Goal: Task Accomplishment & Management: Use online tool/utility

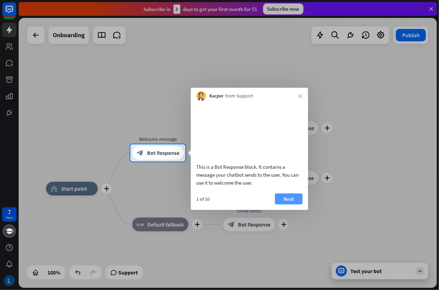
click at [288, 204] on button "Next" at bounding box center [289, 198] width 28 height 11
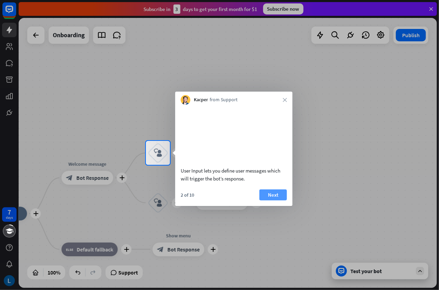
click at [280, 201] on button "Next" at bounding box center [273, 195] width 28 height 11
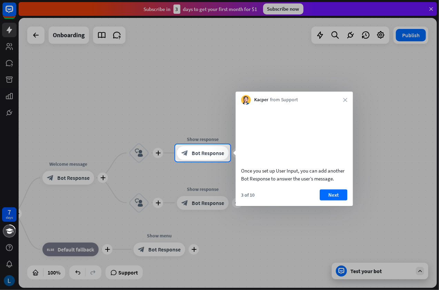
click at [280, 203] on div "3 of 10 Next" at bounding box center [293, 198] width 117 height 17
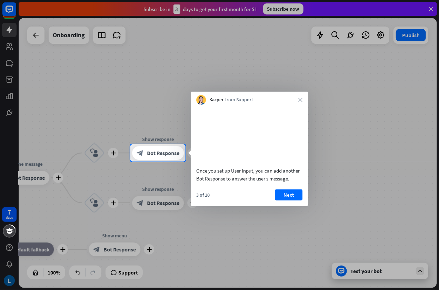
click at [280, 201] on button "Next" at bounding box center [289, 195] width 28 height 11
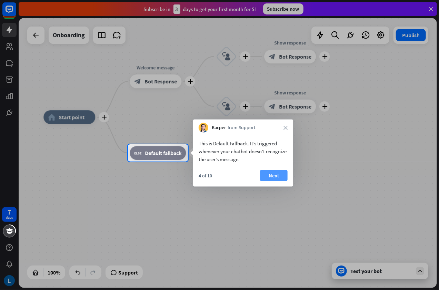
click at [278, 176] on button "Next" at bounding box center [274, 175] width 28 height 11
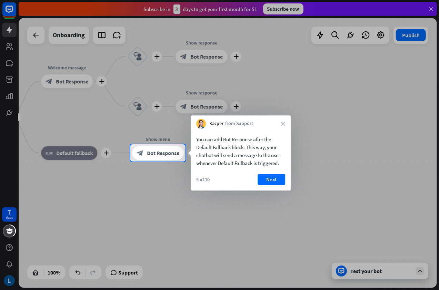
click at [278, 176] on button "Next" at bounding box center [271, 179] width 28 height 11
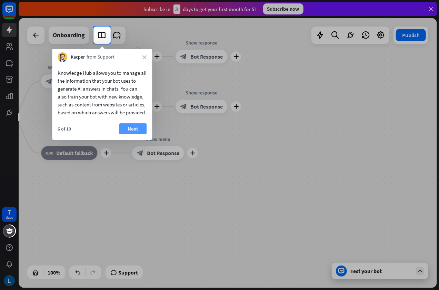
click at [141, 133] on button "Next" at bounding box center [133, 128] width 28 height 11
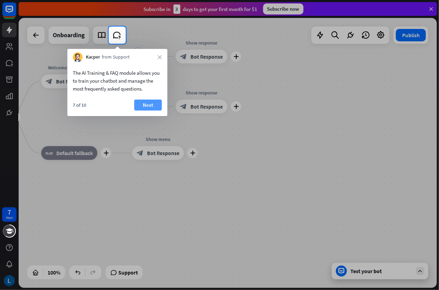
click at [157, 102] on button "Next" at bounding box center [148, 105] width 28 height 11
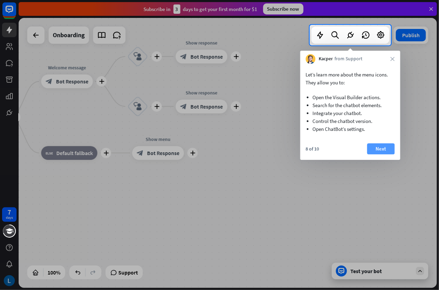
click at [378, 146] on button "Next" at bounding box center [381, 148] width 28 height 11
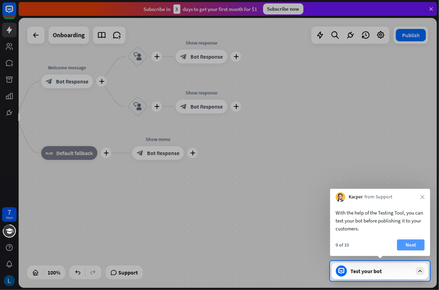
click at [420, 239] on button "Next" at bounding box center [411, 244] width 28 height 11
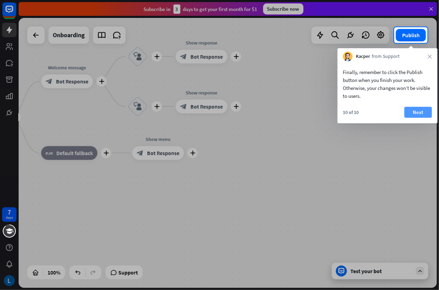
click at [415, 110] on button "Next" at bounding box center [418, 112] width 28 height 11
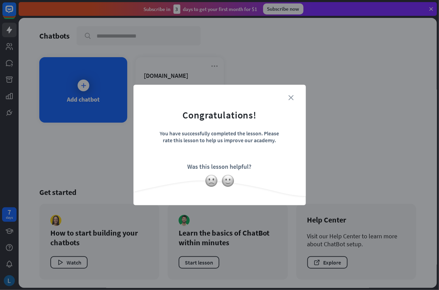
click at [289, 96] on icon "close" at bounding box center [290, 97] width 5 height 5
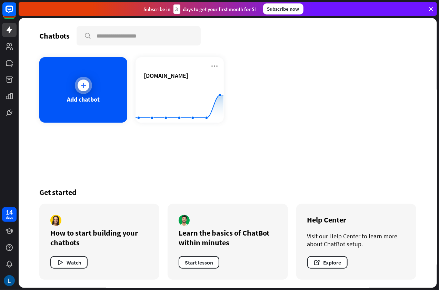
click at [86, 100] on div "Add chatbot" at bounding box center [83, 99] width 33 height 8
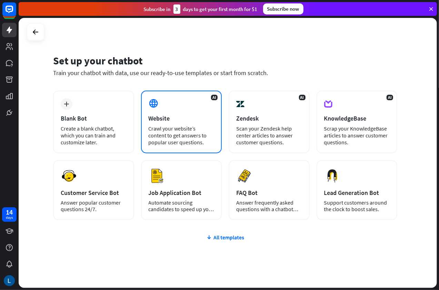
click at [176, 125] on div "Crawl your website’s content to get answers to popular user questions." at bounding box center [182, 135] width 66 height 21
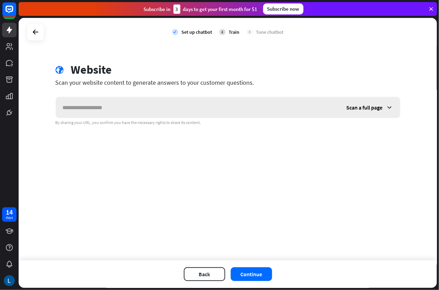
click at [170, 111] on input "text" at bounding box center [198, 107] width 284 height 21
type input "*******"
click at [250, 274] on button "Continue" at bounding box center [251, 274] width 41 height 14
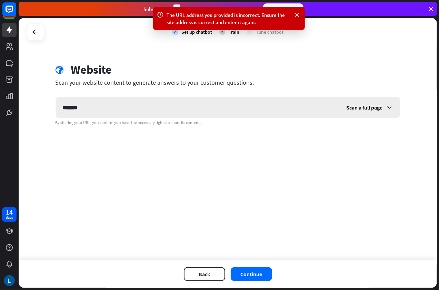
click at [359, 110] on span "Scan a full page" at bounding box center [364, 107] width 36 height 7
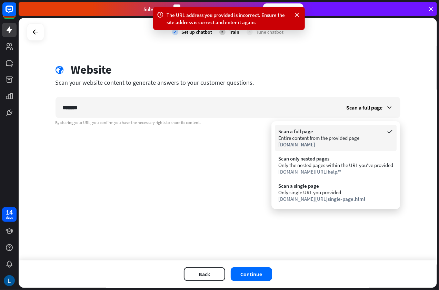
click at [356, 141] on div "Entire content from the provided page" at bounding box center [335, 138] width 115 height 7
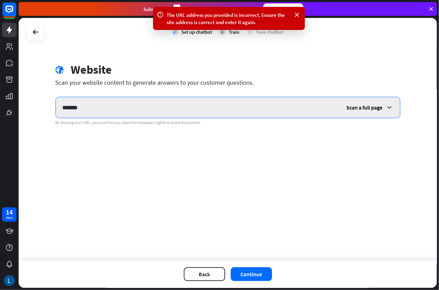
click at [135, 108] on input "*******" at bounding box center [198, 107] width 284 height 21
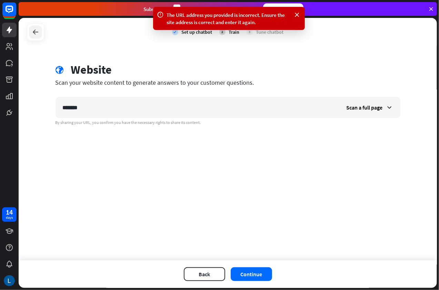
click at [40, 30] on div at bounding box center [35, 31] width 13 height 13
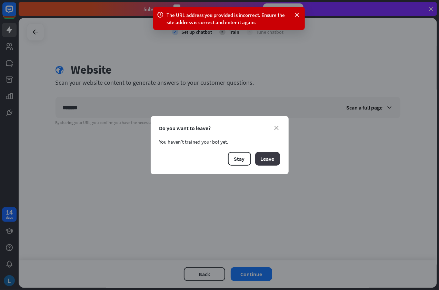
click at [266, 155] on button "Leave" at bounding box center [267, 159] width 25 height 14
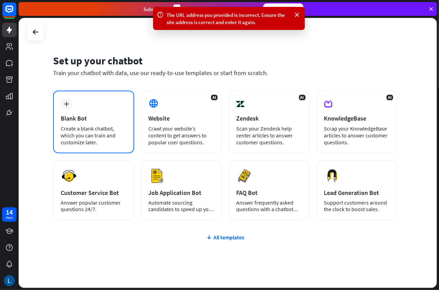
click at [97, 113] on div "plus Blank Bot Create a blank chatbot, which you can train and customize later." at bounding box center [93, 122] width 81 height 63
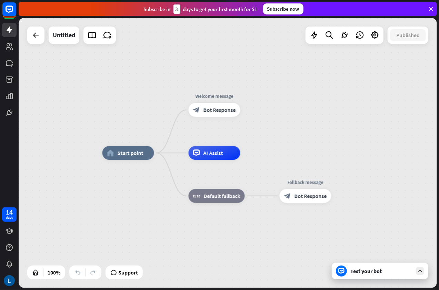
click at [373, 275] on div "Test your bot" at bounding box center [379, 271] width 96 height 17
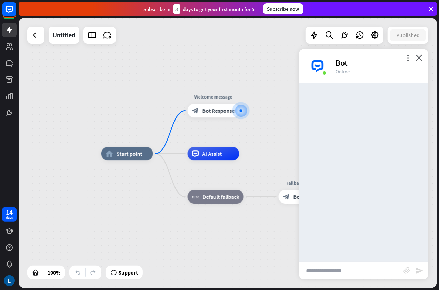
click at [271, 262] on div "home_2 Start point Welcome message block_bot_response Bot Response AI Assist bl…" at bounding box center [310, 289] width 418 height 270
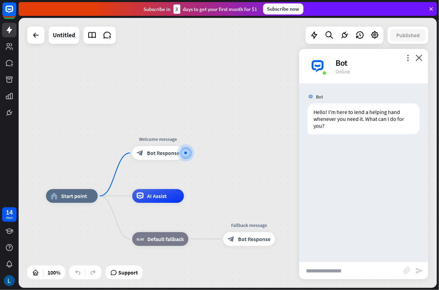
click at [260, 144] on div "home_2 Start point Welcome message block_bot_response Bot Response AI Assist bl…" at bounding box center [228, 153] width 418 height 270
click at [419, 56] on icon "close" at bounding box center [418, 57] width 7 height 7
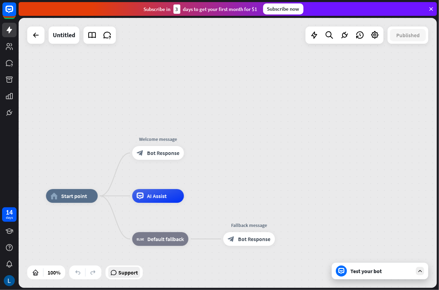
click at [128, 274] on span "Support" at bounding box center [128, 272] width 20 height 11
click at [243, 133] on div "home_2 Start point Welcome message block_bot_response Bot Response AI Assist bl…" at bounding box center [228, 153] width 418 height 270
click at [265, 135] on div "home_2 Start point Welcome message block_bot_response Bot Response AI Assist bl…" at bounding box center [228, 153] width 418 height 270
click at [246, 135] on div "home_2 Start point Welcome message block_bot_response Bot Response AI Assist bl…" at bounding box center [228, 153] width 418 height 270
click at [287, 11] on div "Subscribe now" at bounding box center [283, 8] width 40 height 11
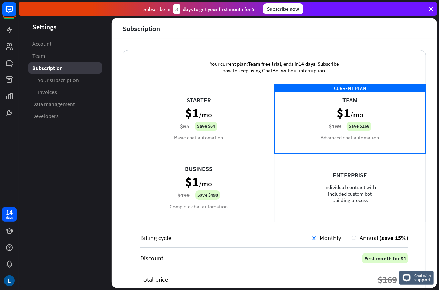
click at [371, 183] on div "Enterprise Individual contract with included custom bot building process" at bounding box center [349, 187] width 151 height 69
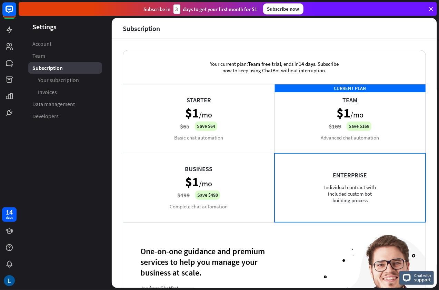
click at [84, 166] on aside "Settings Account Team Subscription Your subscription Invoices Data management D…" at bounding box center [65, 153] width 93 height 270
click at [429, 7] on icon at bounding box center [431, 9] width 6 height 6
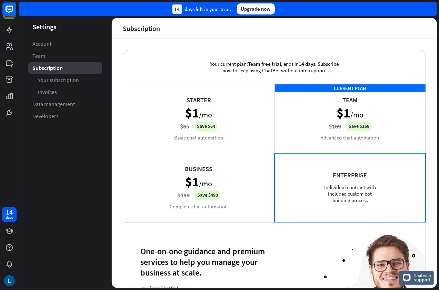
click at [78, 165] on aside "Settings Account Team Subscription Your subscription Invoices Data management D…" at bounding box center [65, 153] width 93 height 270
click at [11, 64] on icon at bounding box center [9, 63] width 8 height 8
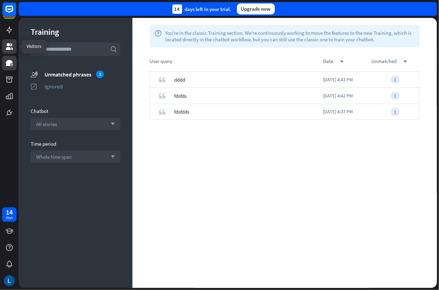
click at [11, 49] on icon at bounding box center [9, 46] width 8 height 8
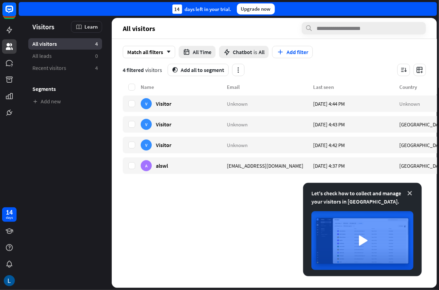
click at [412, 192] on icon at bounding box center [409, 193] width 7 height 7
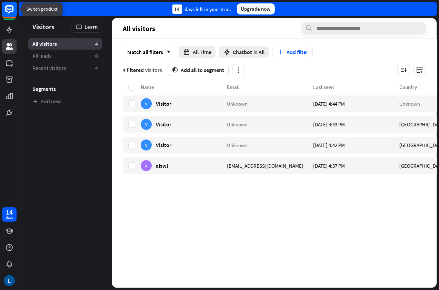
click at [12, 10] on rect at bounding box center [9, 9] width 15 height 15
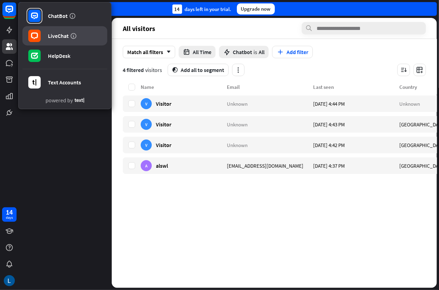
click at [49, 33] on div "LiveChat" at bounding box center [58, 35] width 21 height 7
